Goal: Book appointment/travel/reservation

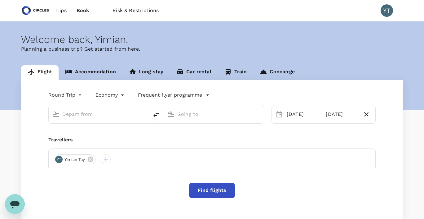
type input "oneway"
type input "Soekarno-Hatta Intl (CGK)"
type input "Singapore Changi (SIN)"
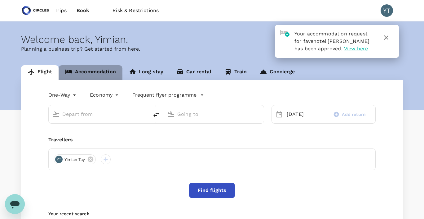
click at [104, 73] on link "Accommodation" at bounding box center [91, 72] width 64 height 15
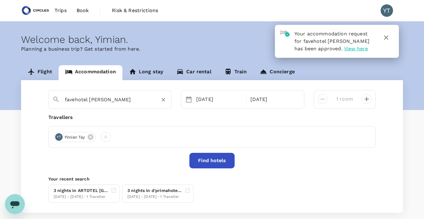
click at [100, 100] on input "favehotel [PERSON_NAME]" at bounding box center [108, 100] width 86 height 10
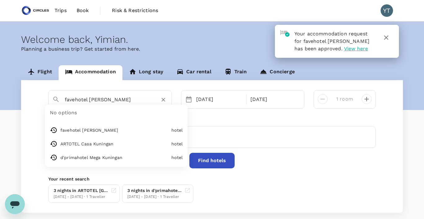
click at [100, 100] on input "favehotel [PERSON_NAME]" at bounding box center [108, 100] width 86 height 10
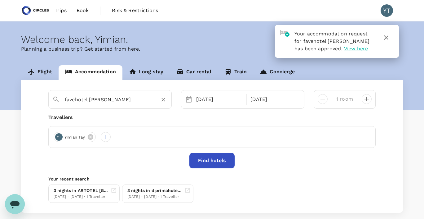
click at [130, 102] on input "favehotel [PERSON_NAME]" at bounding box center [108, 100] width 86 height 10
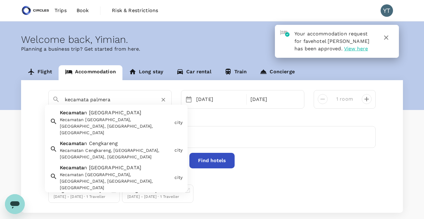
type input "Kecamatan [GEOGRAPHIC_DATA]"
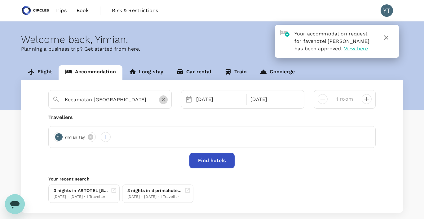
click at [164, 100] on icon "Clear" at bounding box center [164, 100] width 4 height 4
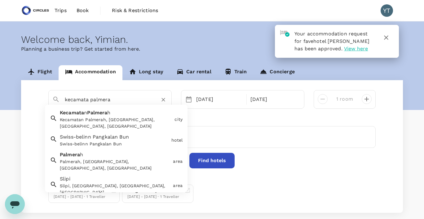
click at [136, 115] on div "Kecamata n Palmera h Kecamat[GEOGRAPHIC_DATA], [GEOGRAPHIC_DATA], [GEOGRAPHIC_D…" at bounding box center [114, 117] width 115 height 23
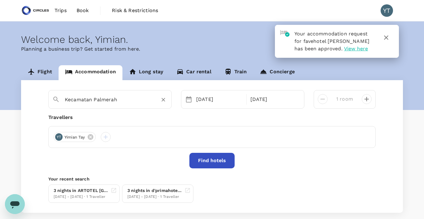
type input "Kecamatan Palmerah"
click at [208, 163] on button "Find hotels" at bounding box center [211, 161] width 45 height 16
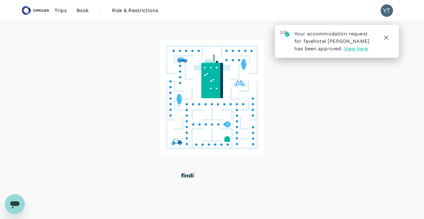
click at [386, 38] on icon "button" at bounding box center [386, 37] width 4 height 4
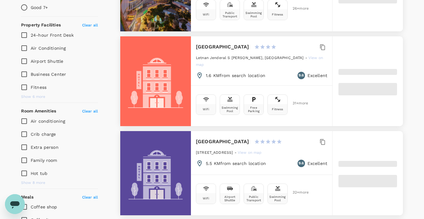
type input "499.95"
type input "9.95"
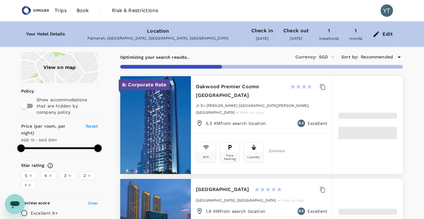
type input "499.66"
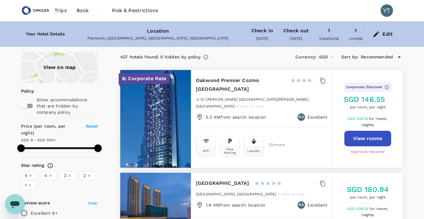
type input "7.66"
type input "499.66"
click at [30, 105] on input "checkbox" at bounding box center [24, 106] width 35 height 12
checkbox input "true"
click at [66, 69] on div "View on map" at bounding box center [59, 67] width 77 height 31
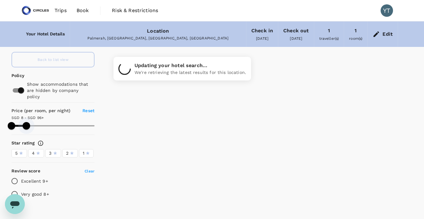
drag, startPoint x: 95, startPoint y: 121, endPoint x: 26, endPoint y: 121, distance: 68.5
click at [26, 122] on span at bounding box center [26, 125] width 7 height 7
type input "95.66"
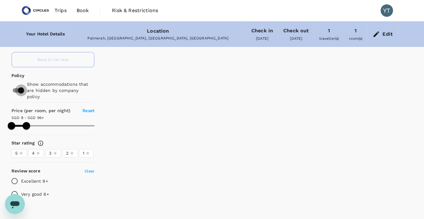
click at [17, 87] on input "checkbox" at bounding box center [20, 90] width 35 height 12
checkbox input "false"
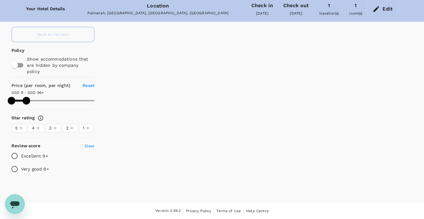
click at [76, 34] on div "Back to list view" at bounding box center [52, 35] width 83 height 16
type input "95.66"
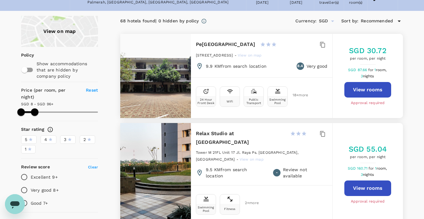
scroll to position [36, 0]
click at [24, 171] on input "Excellent 9+" at bounding box center [24, 177] width 13 height 13
radio input "true"
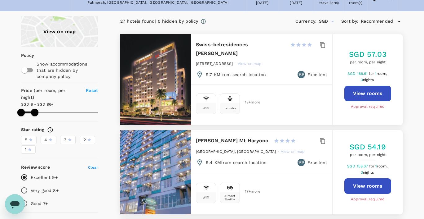
type input "95.66"
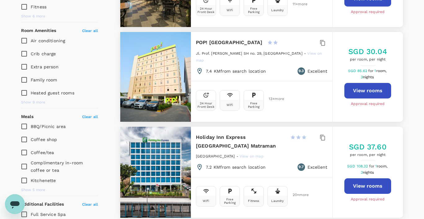
scroll to position [313, 0]
